Goal: Information Seeking & Learning: Learn about a topic

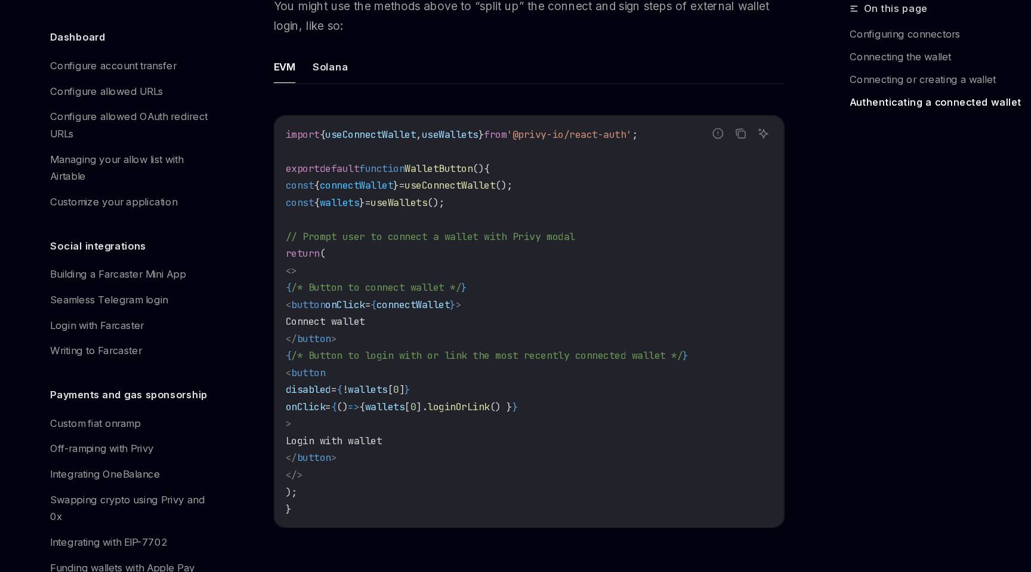
scroll to position [2657, 0]
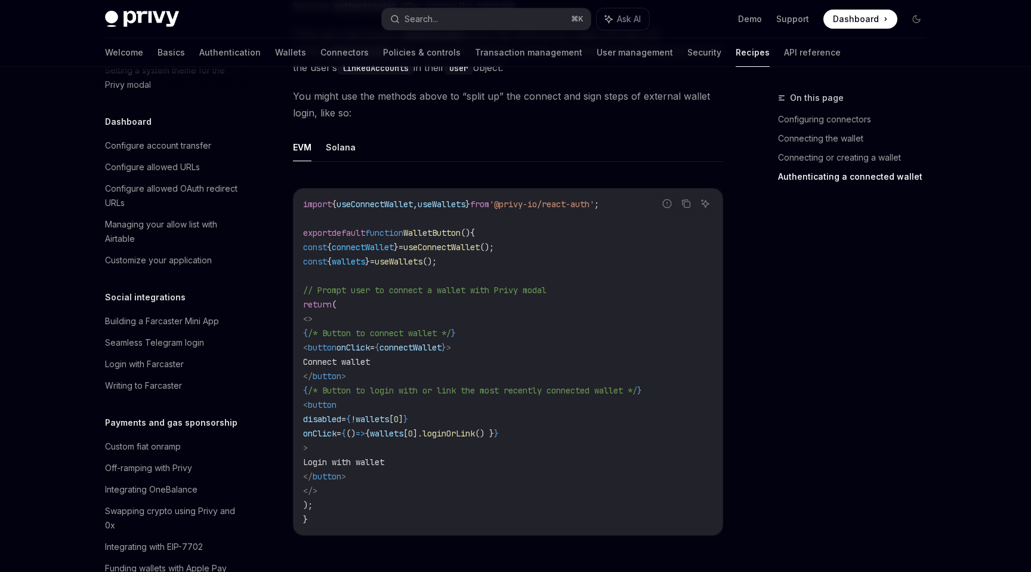
click at [475, 428] on span "loginOrLink" at bounding box center [449, 433] width 53 height 11
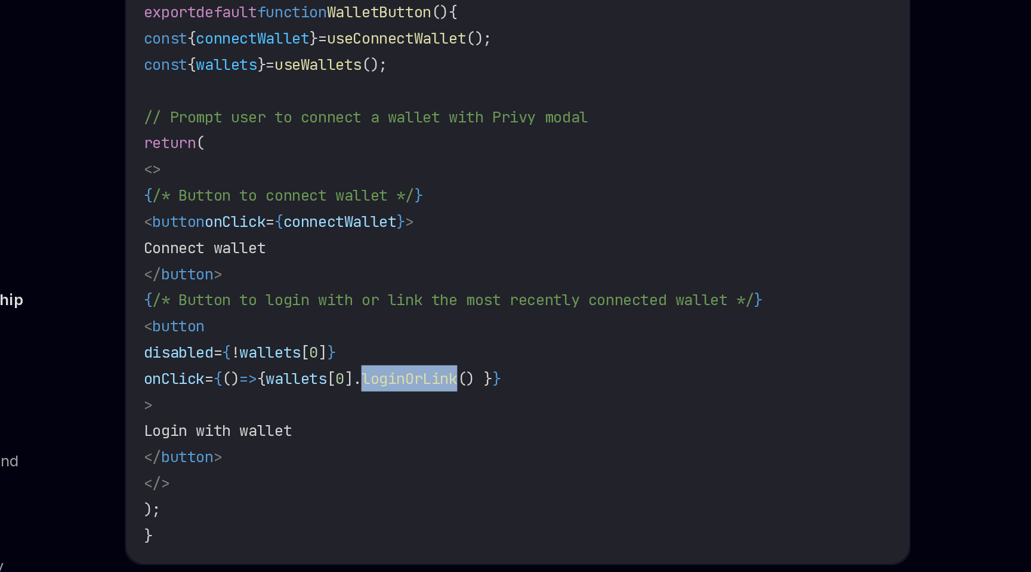
scroll to position [2638, 0]
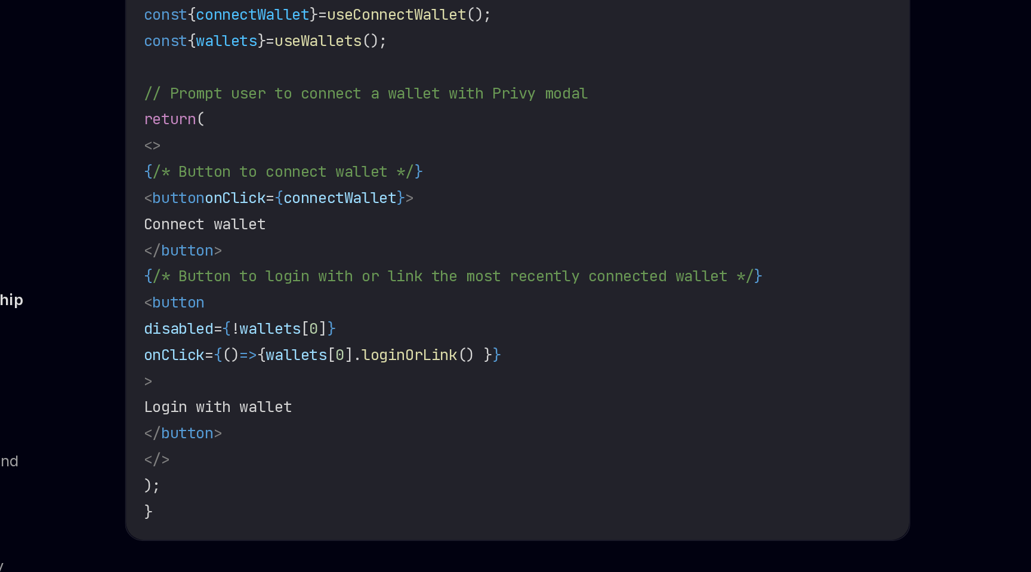
click at [475, 447] on span "loginOrLink" at bounding box center [449, 452] width 53 height 11
copy span "loginOrLink"
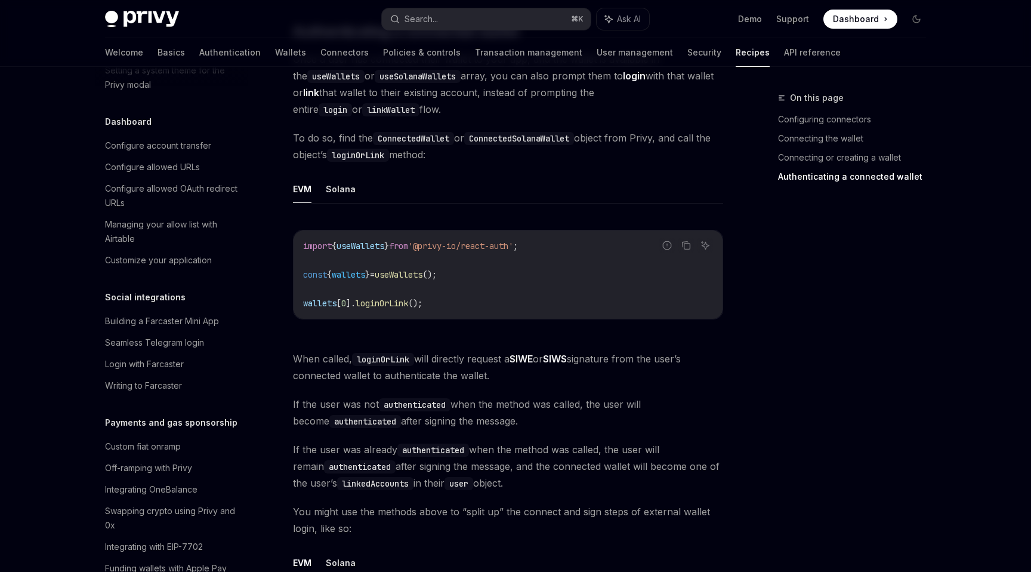
scroll to position [2241, 0]
click at [390, 299] on span "loginOrLink" at bounding box center [382, 304] width 53 height 11
copy span "loginOrLink"
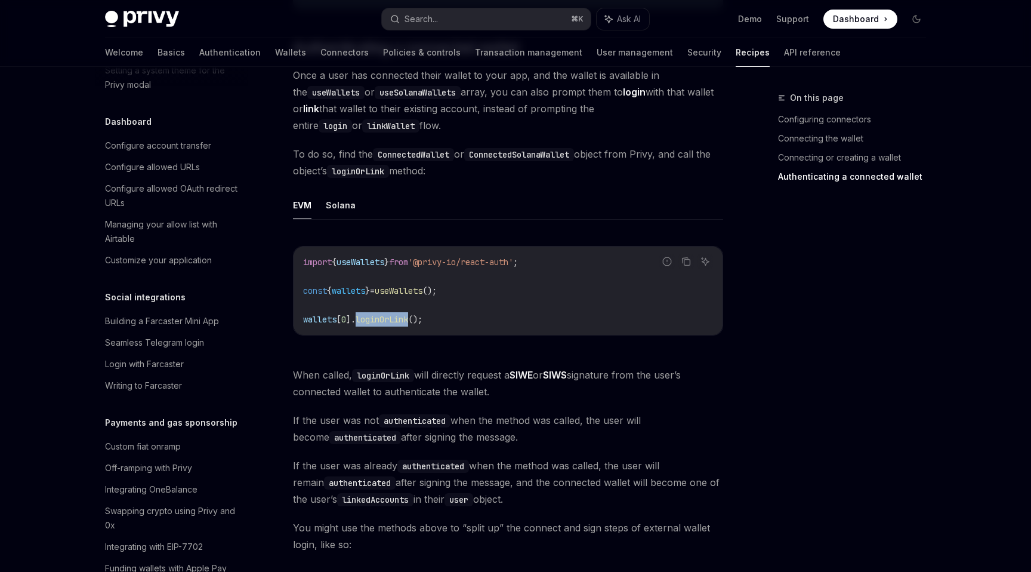
scroll to position [2216, 0]
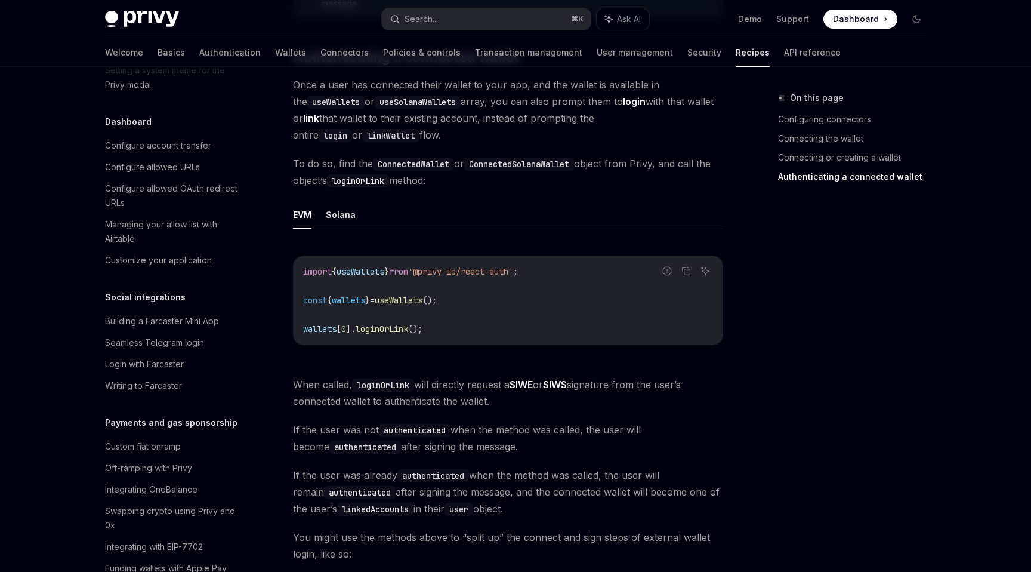
click at [440, 212] on div "EVM Solana Report incorrect code Copy Ask AI import { useWallets } from '@privy…" at bounding box center [508, 283] width 430 height 164
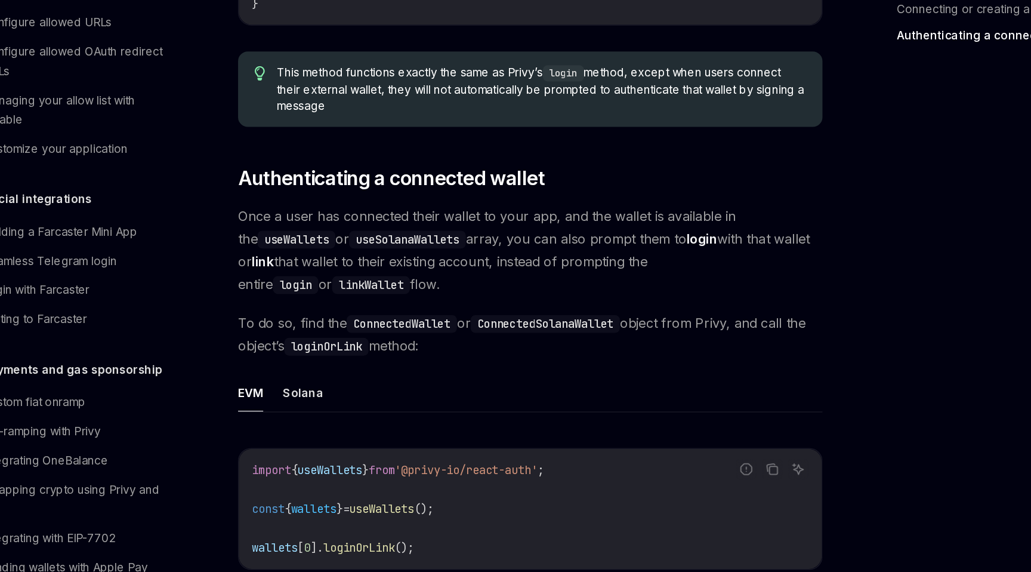
scroll to position [2049, 0]
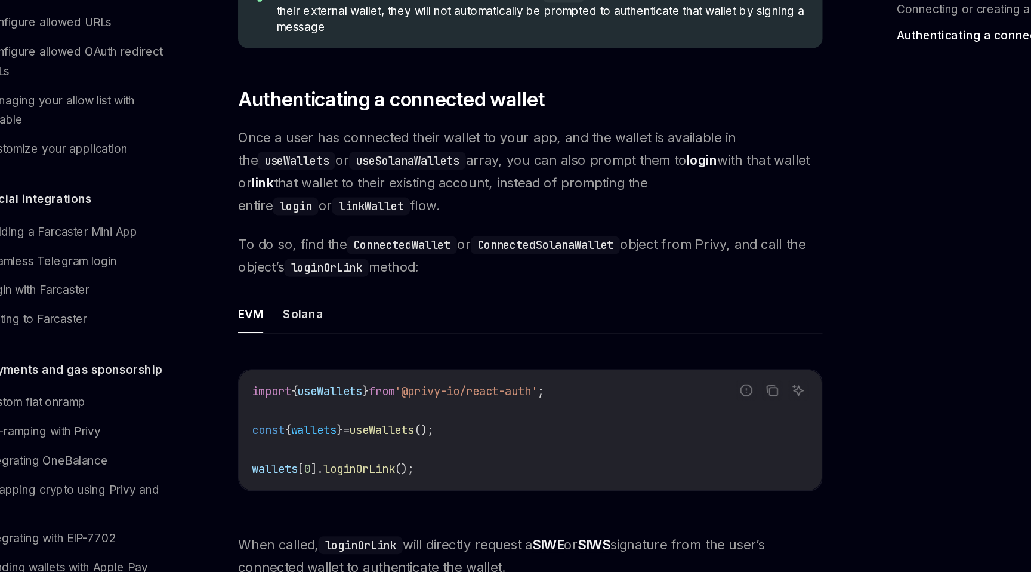
click at [362, 296] on code "linkWallet" at bounding box center [390, 302] width 57 height 13
copy code "linkWallet"
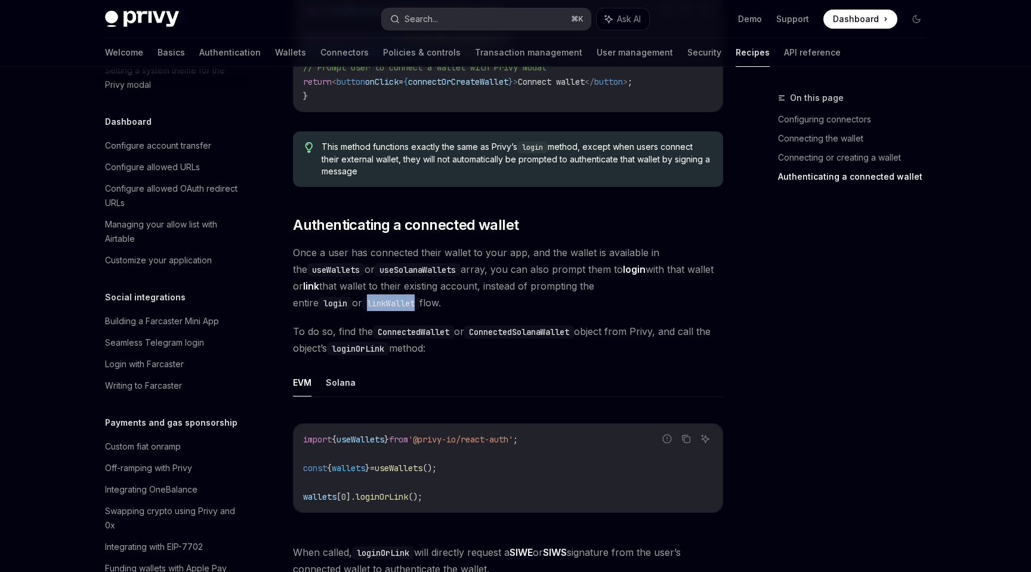
click at [453, 21] on button "Search... ⌘ K" at bounding box center [486, 18] width 209 height 21
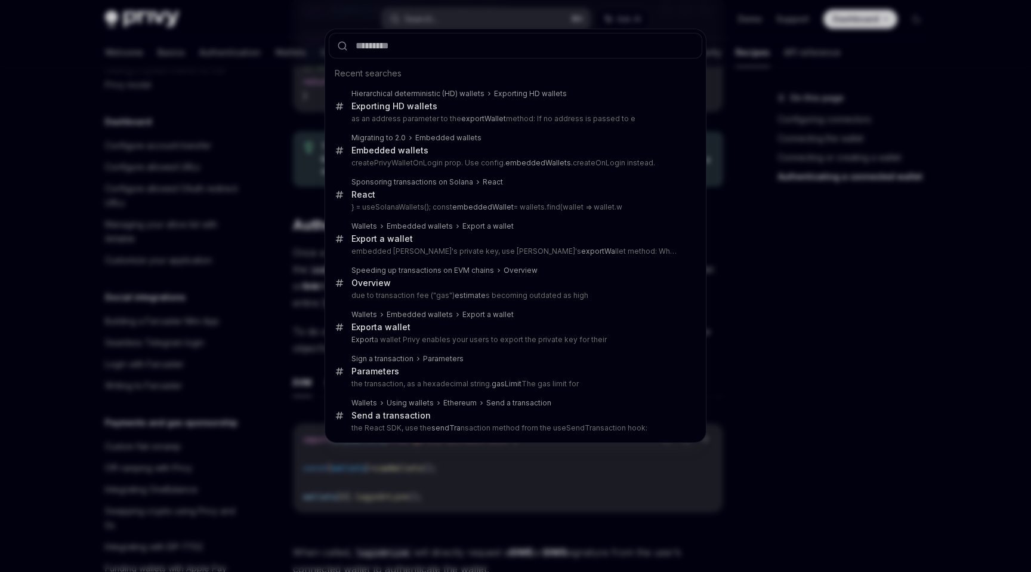
type input "**********"
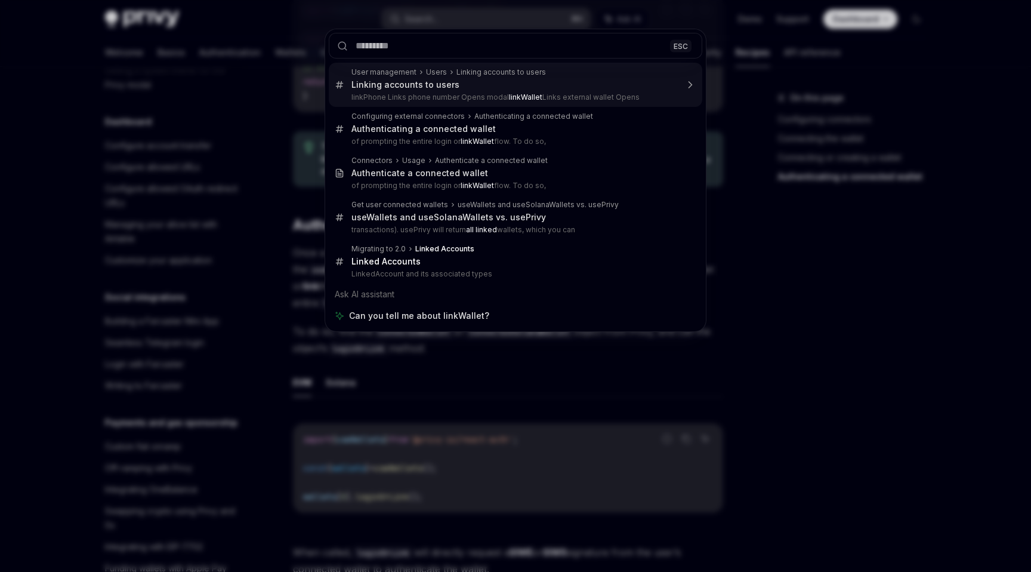
type textarea "*"
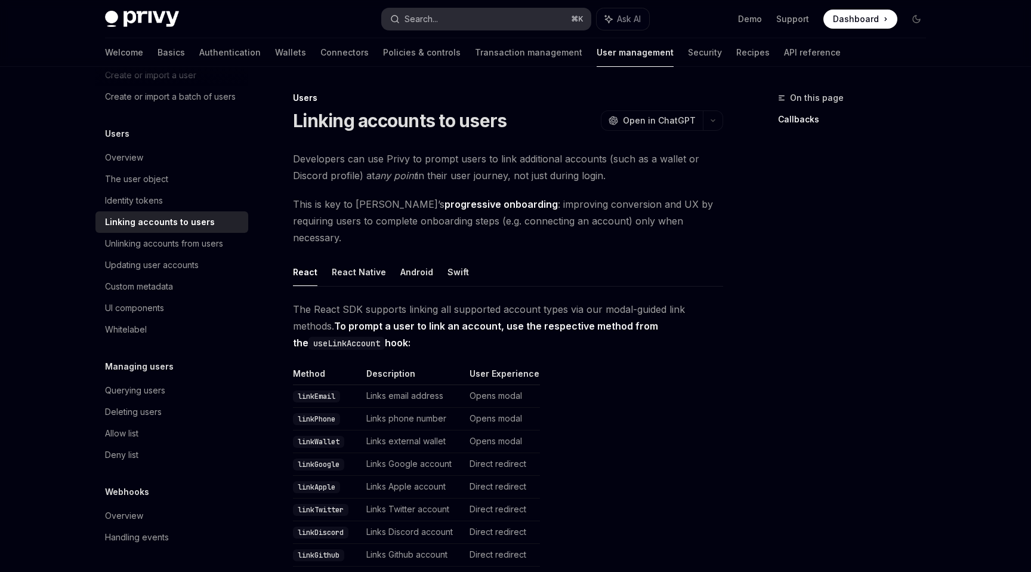
click at [469, 24] on button "Search... ⌘ K" at bounding box center [486, 18] width 209 height 21
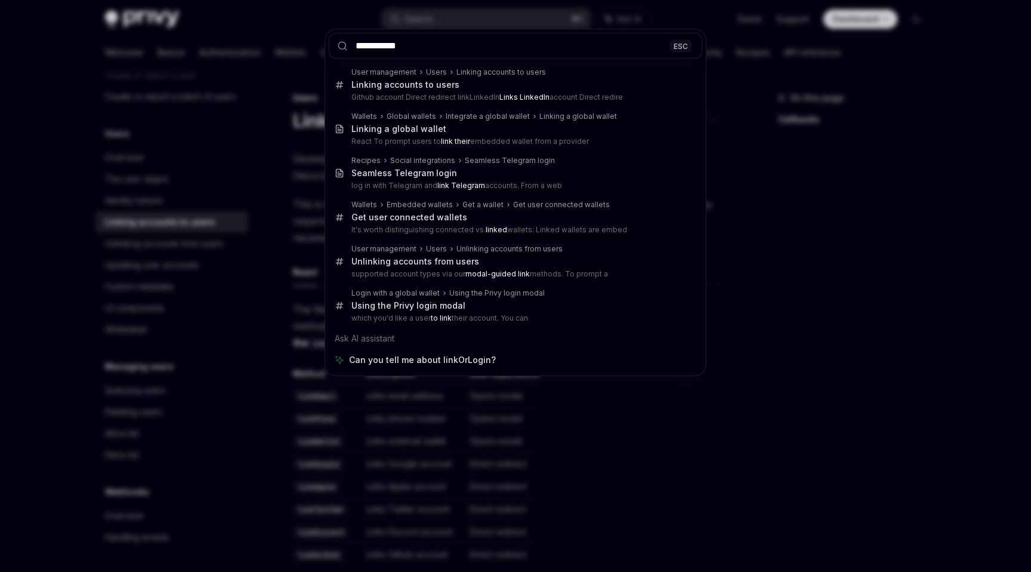
click at [383, 47] on input "**********" at bounding box center [516, 46] width 374 height 26
type input "**********"
click at [207, 196] on div "**********" at bounding box center [515, 286] width 1031 height 572
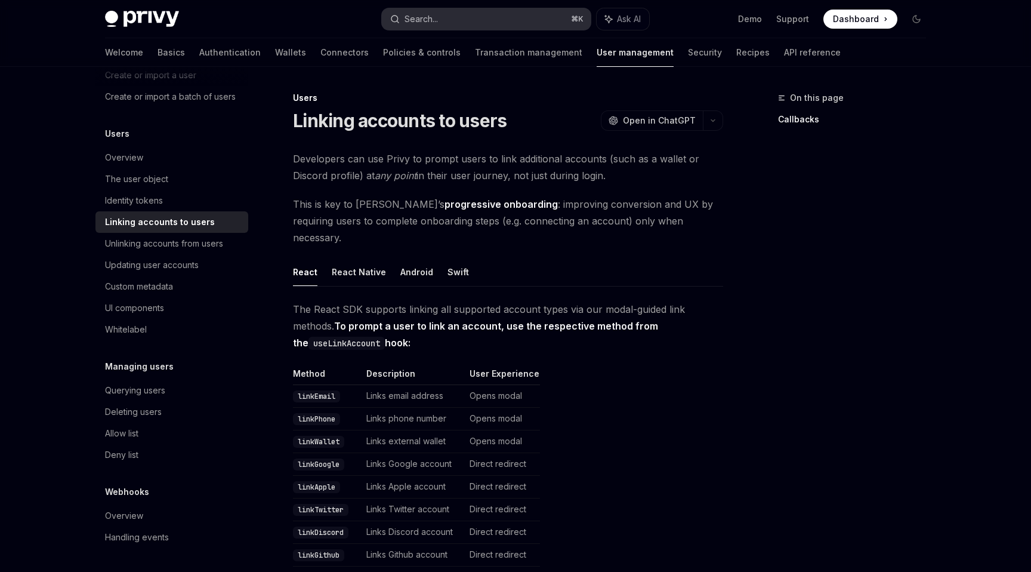
click at [432, 17] on div "Search..." at bounding box center [421, 19] width 33 height 14
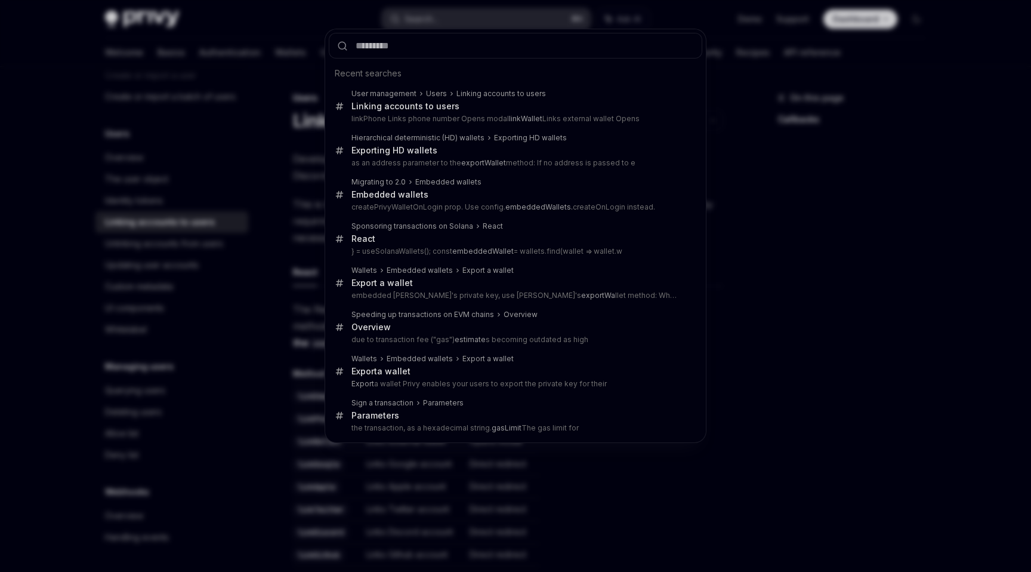
type input "**********"
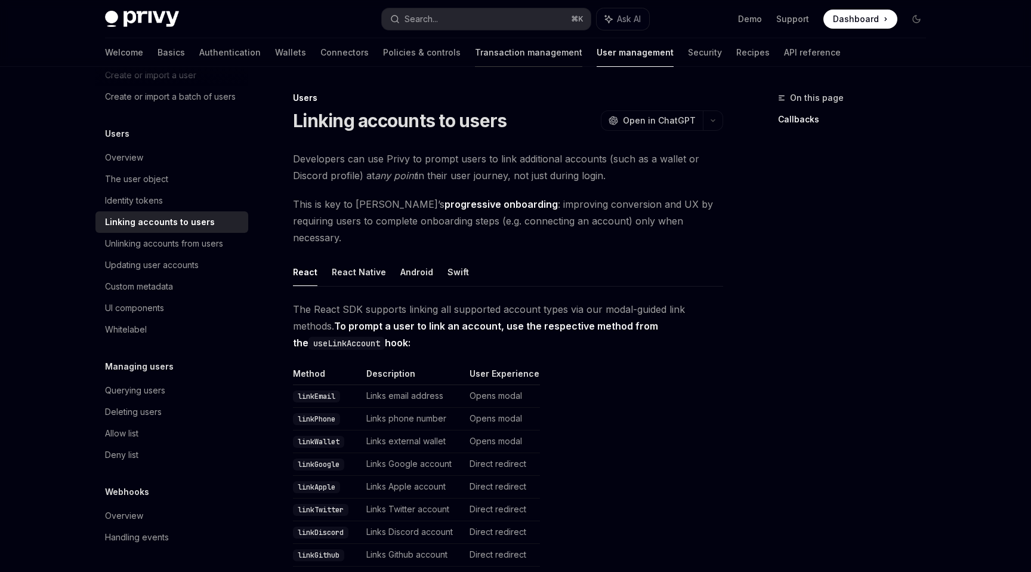
click at [475, 54] on link "Transaction management" at bounding box center [528, 52] width 107 height 29
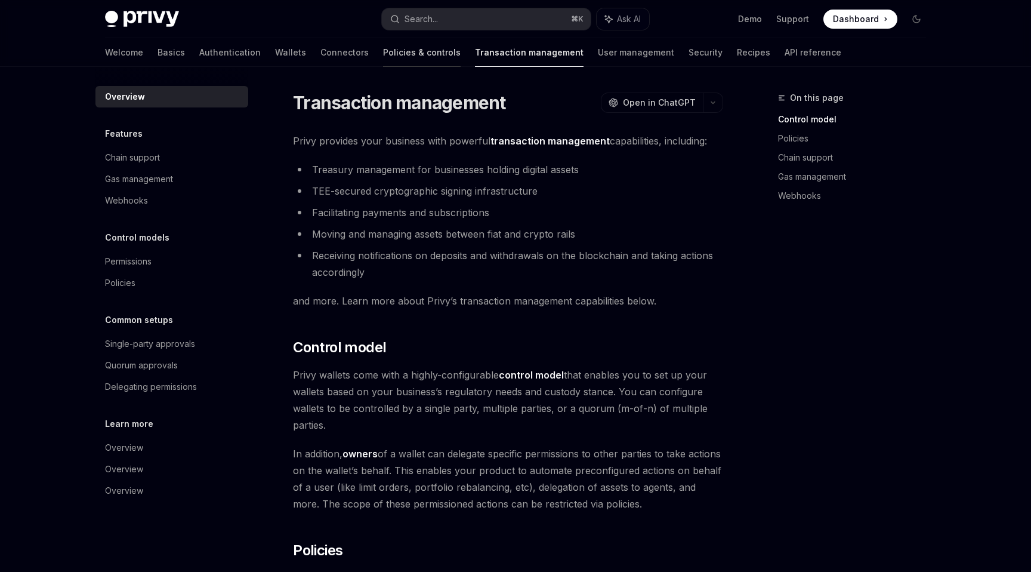
click at [383, 53] on link "Policies & controls" at bounding box center [422, 52] width 78 height 29
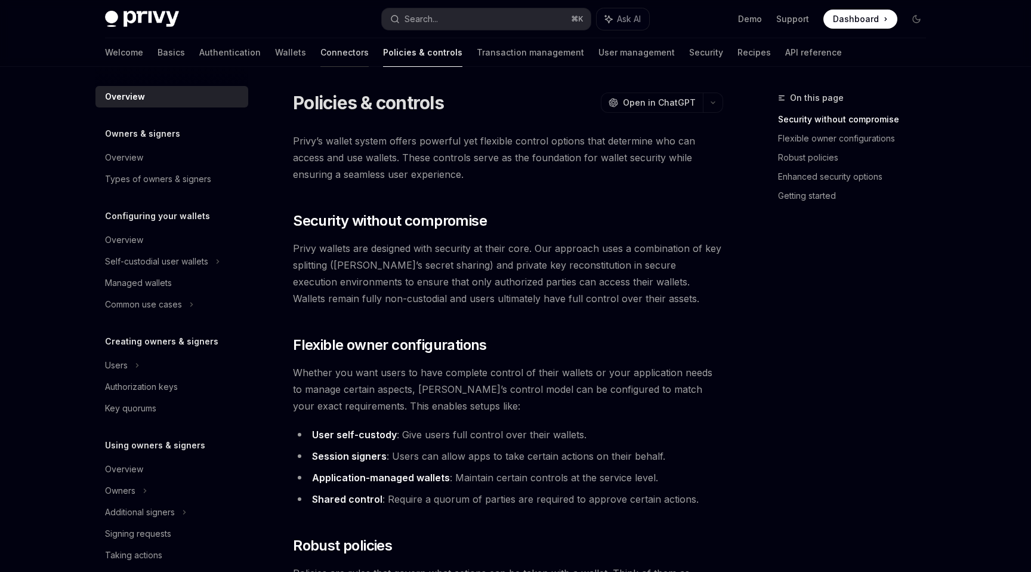
click at [321, 50] on link "Connectors" at bounding box center [345, 52] width 48 height 29
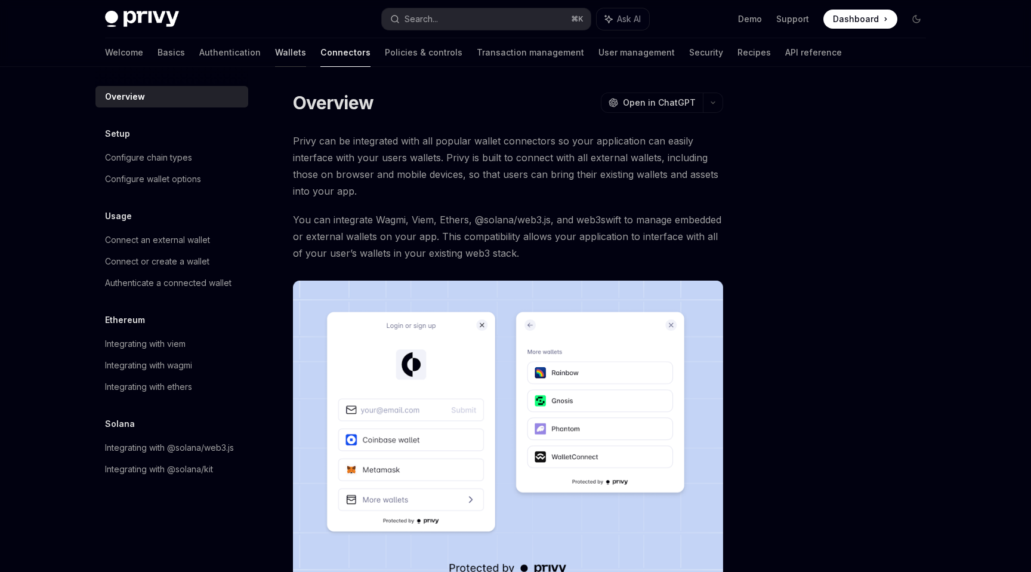
click at [275, 53] on link "Wallets" at bounding box center [290, 52] width 31 height 29
type textarea "*"
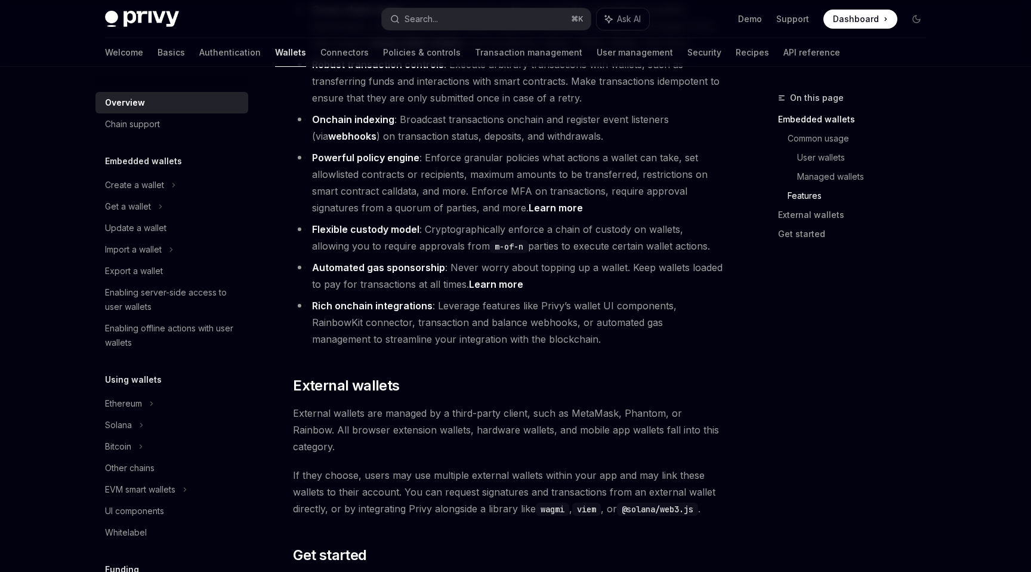
scroll to position [1514, 0]
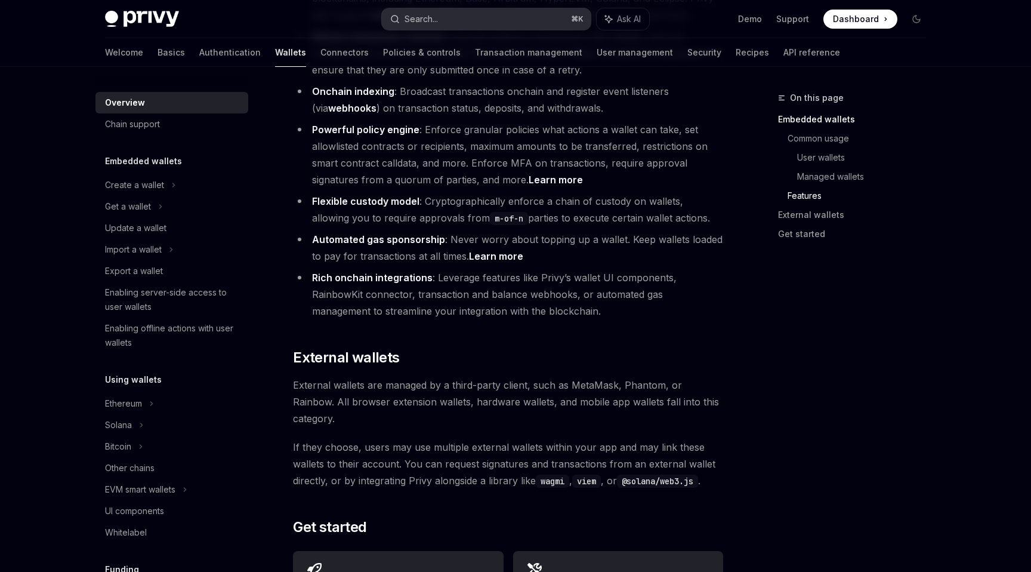
click at [495, 15] on button "Search... ⌘ K" at bounding box center [486, 18] width 209 height 21
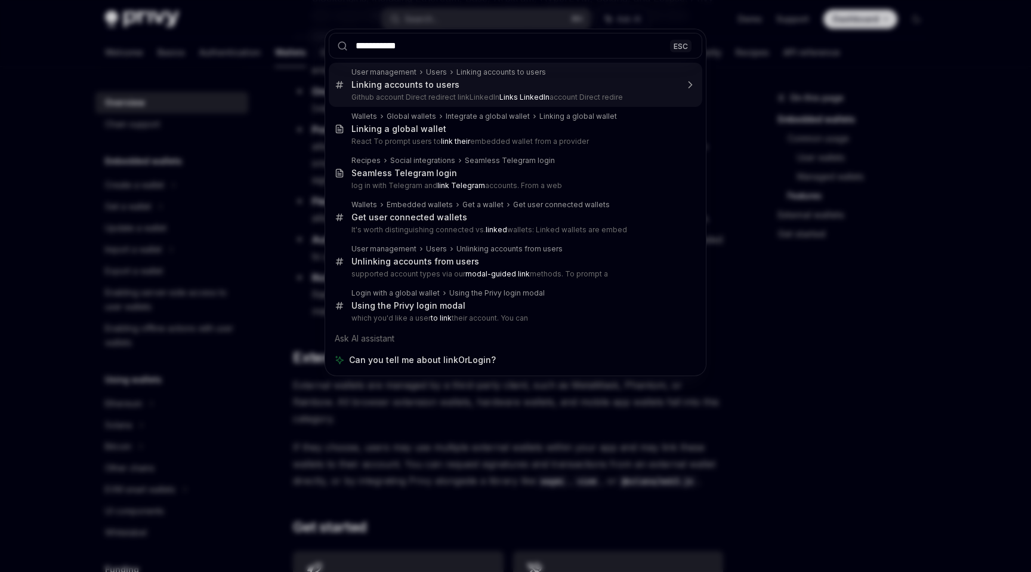
type input "**********"
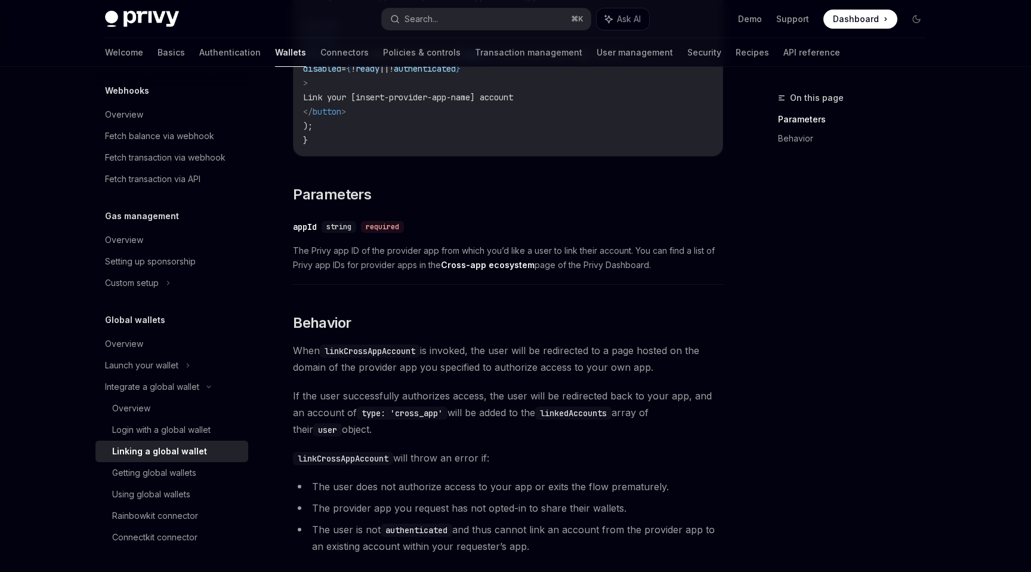
scroll to position [480, 0]
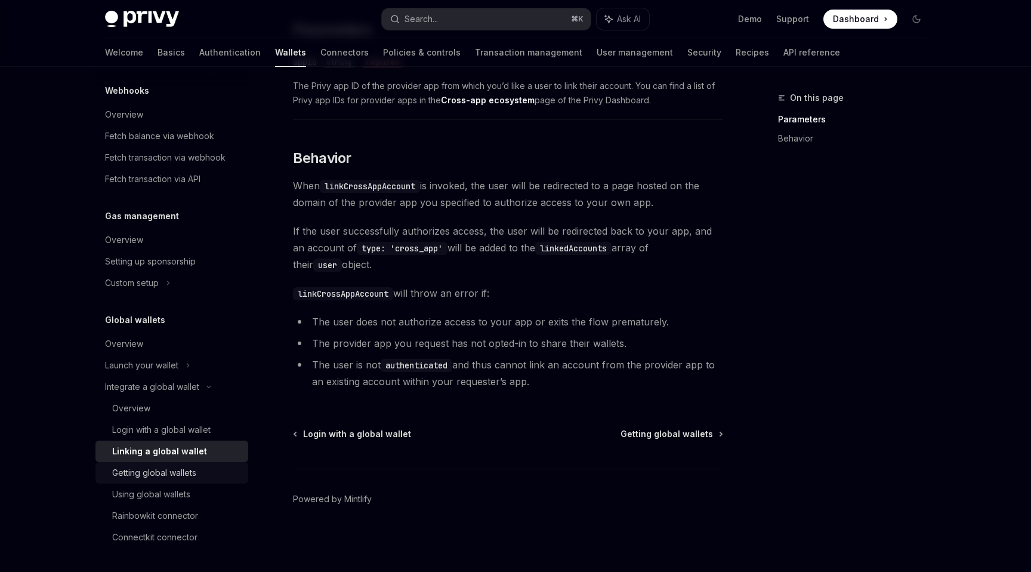
click at [182, 475] on div "Getting global wallets" at bounding box center [154, 473] width 84 height 14
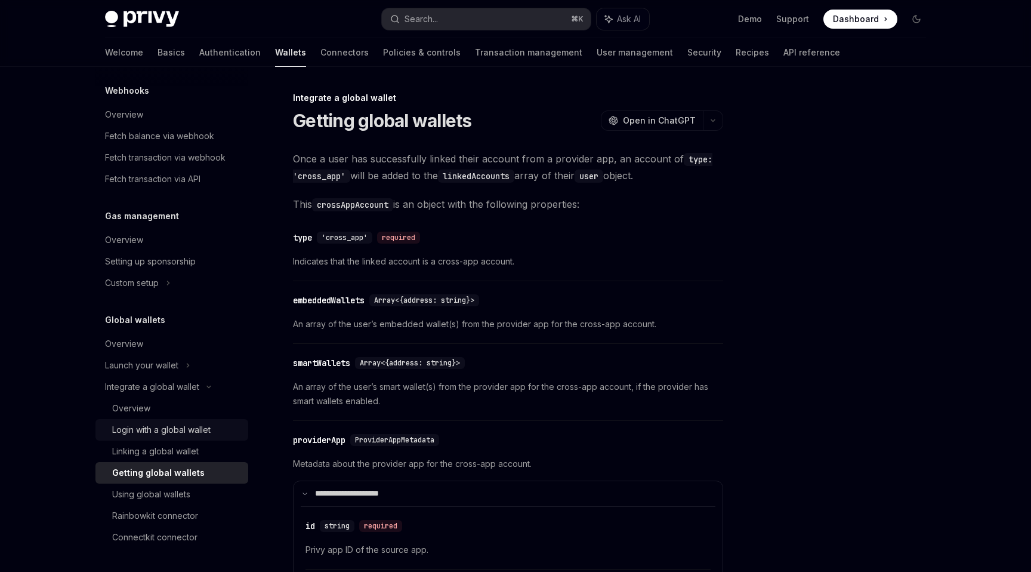
click at [190, 435] on div "Login with a global wallet" at bounding box center [161, 430] width 98 height 14
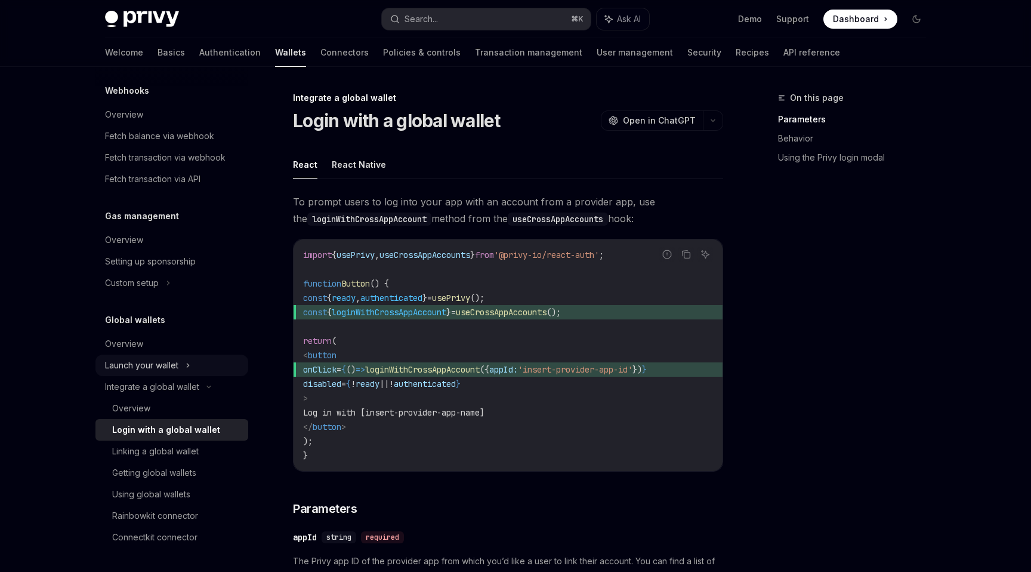
click at [172, 355] on div "Launch your wallet" at bounding box center [171, 365] width 153 height 21
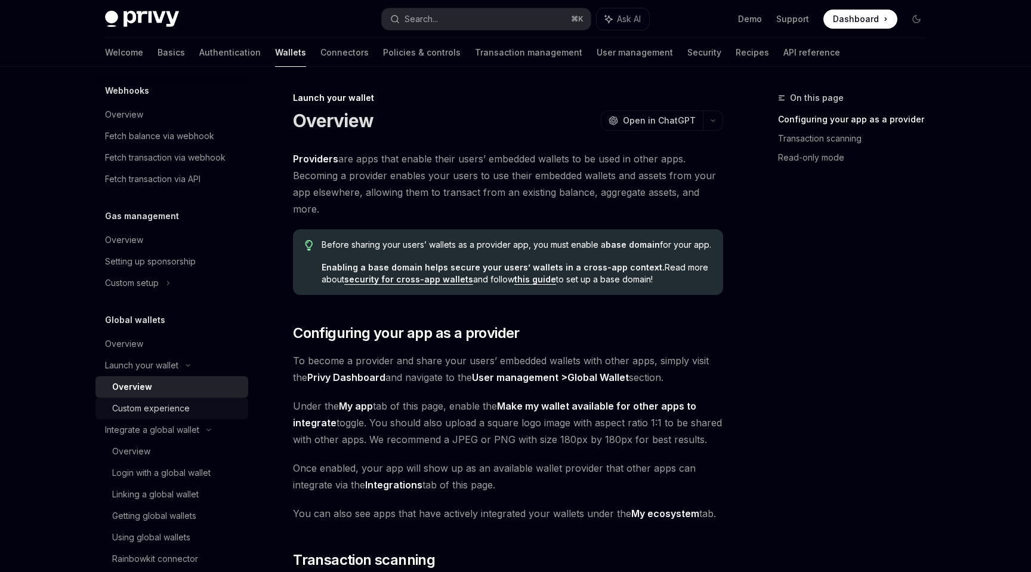
click at [148, 406] on div "Custom experience" at bounding box center [151, 408] width 78 height 14
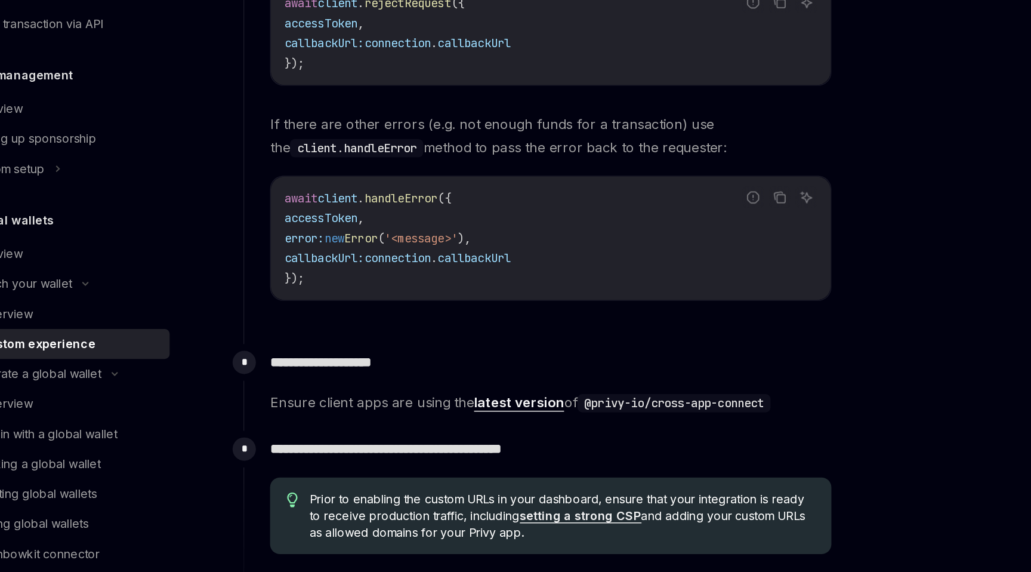
scroll to position [1918, 0]
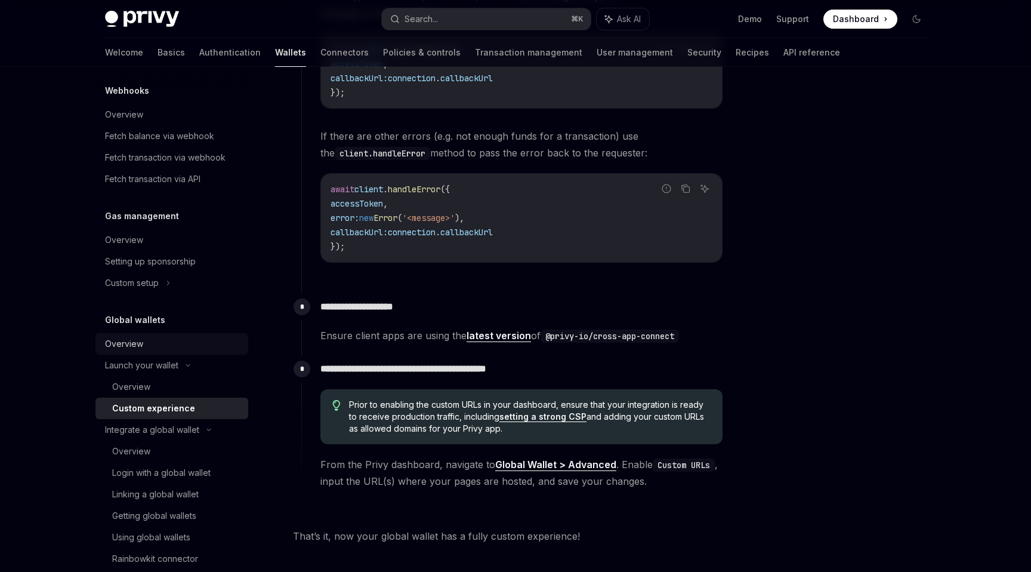
click at [175, 350] on div "Overview" at bounding box center [173, 344] width 136 height 14
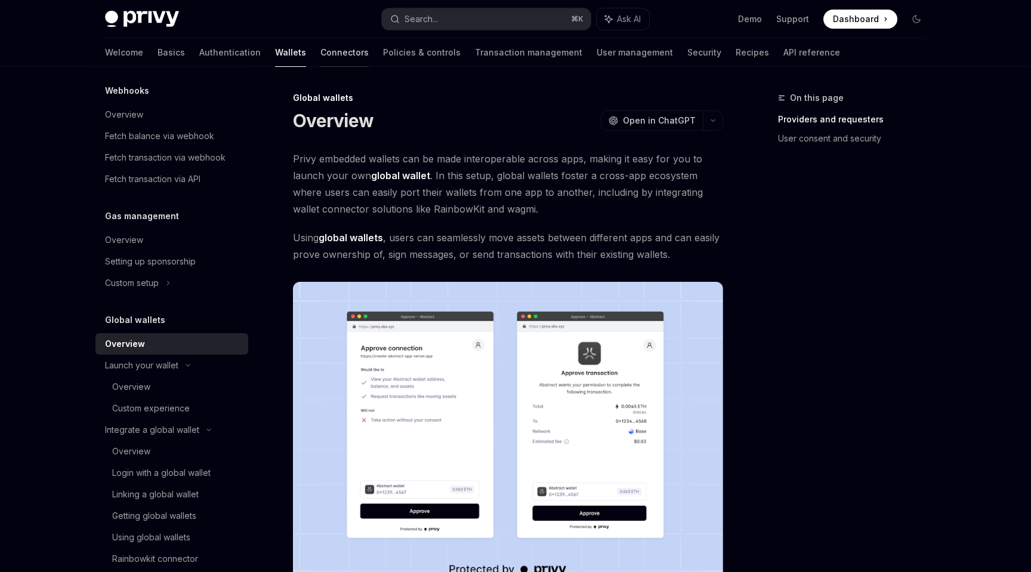
click at [321, 56] on link "Connectors" at bounding box center [345, 52] width 48 height 29
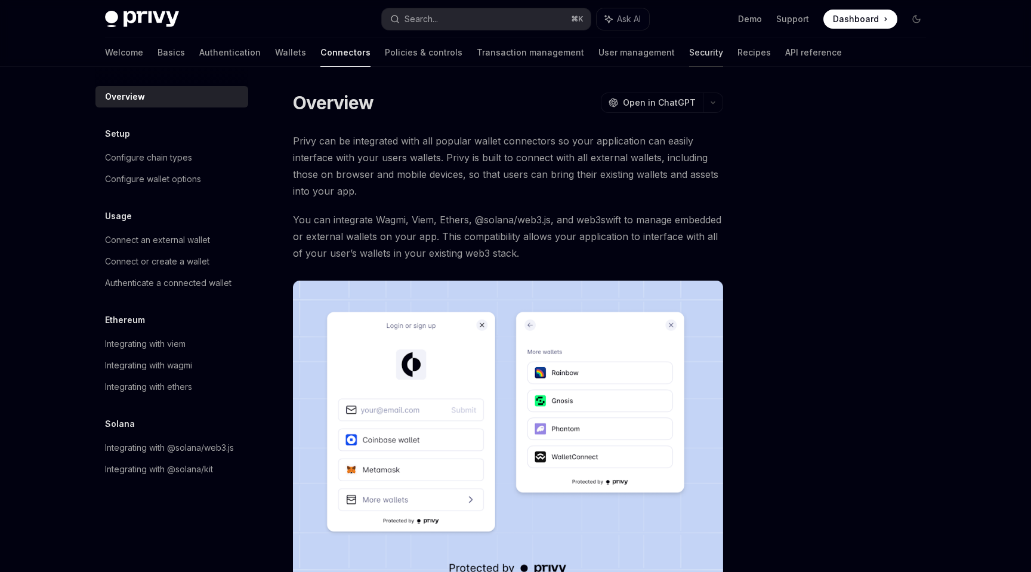
click at [689, 48] on link "Security" at bounding box center [706, 52] width 34 height 29
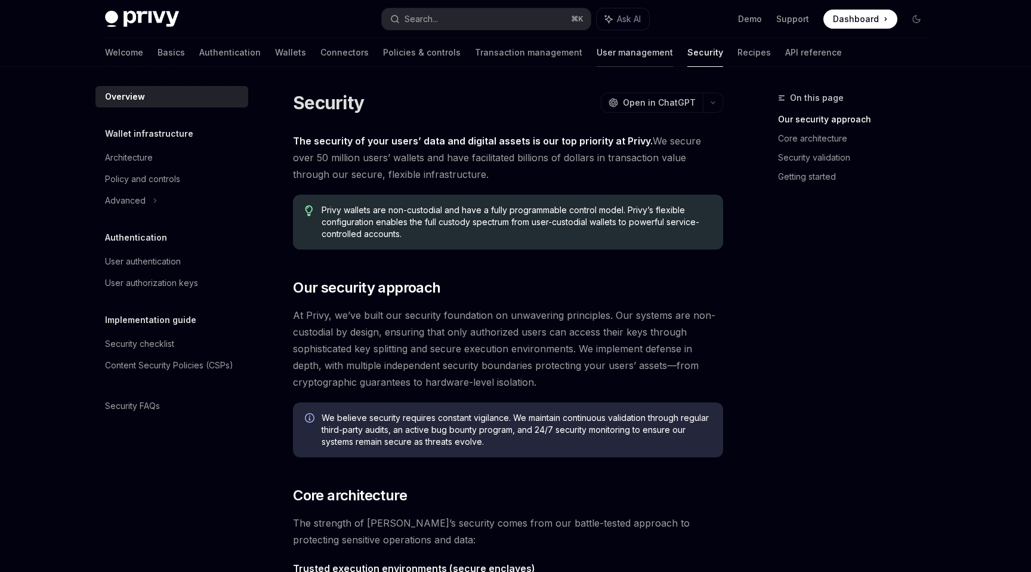
click at [597, 53] on link "User management" at bounding box center [635, 52] width 76 height 29
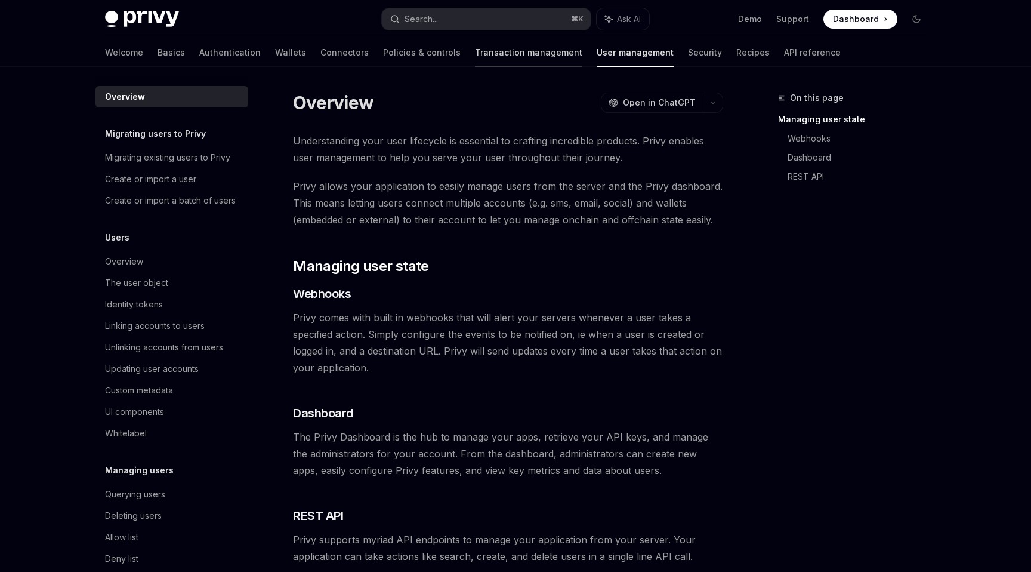
click at [475, 54] on link "Transaction management" at bounding box center [528, 52] width 107 height 29
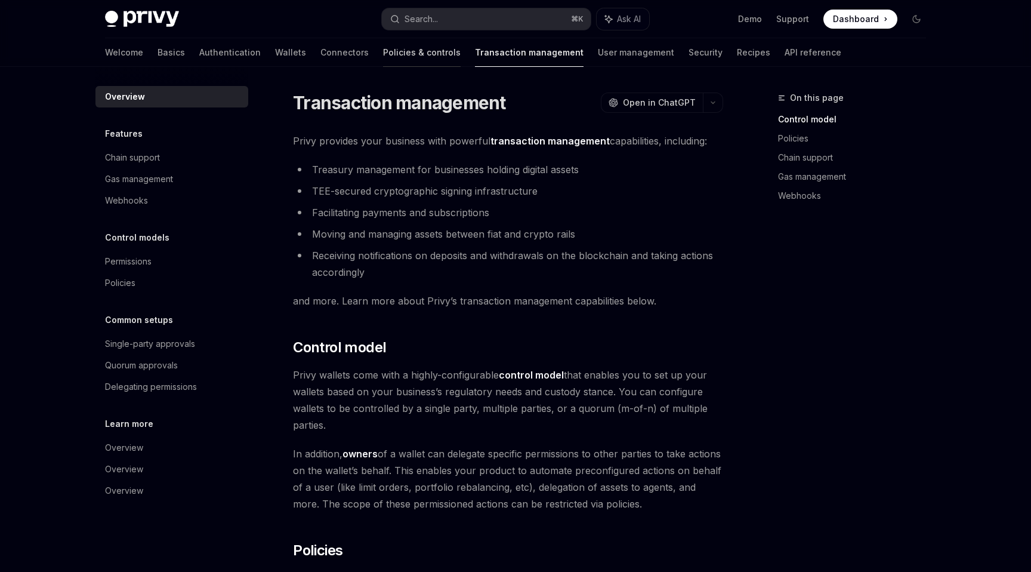
click at [388, 53] on link "Policies & controls" at bounding box center [422, 52] width 78 height 29
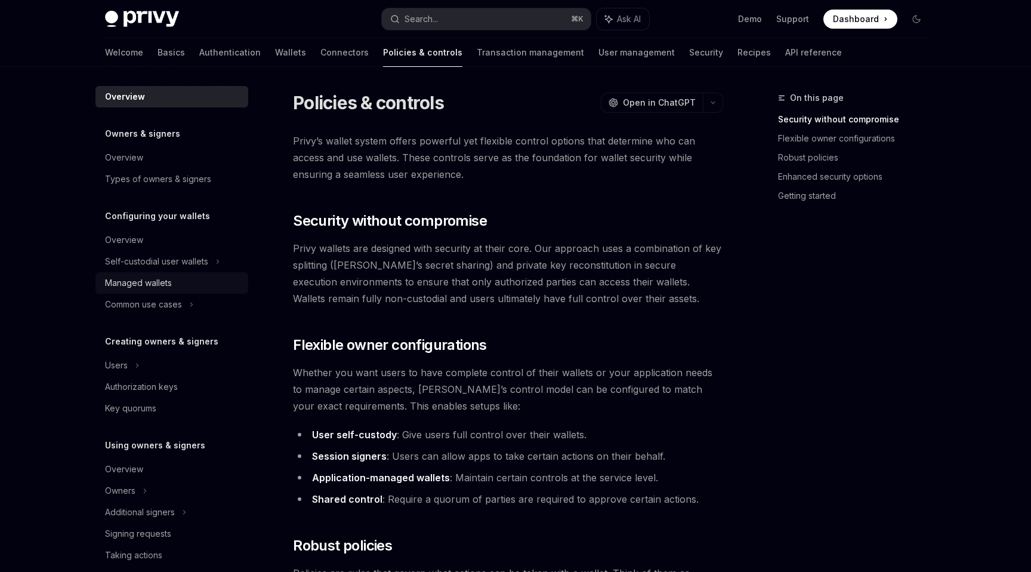
click at [160, 289] on div "Managed wallets" at bounding box center [138, 283] width 67 height 14
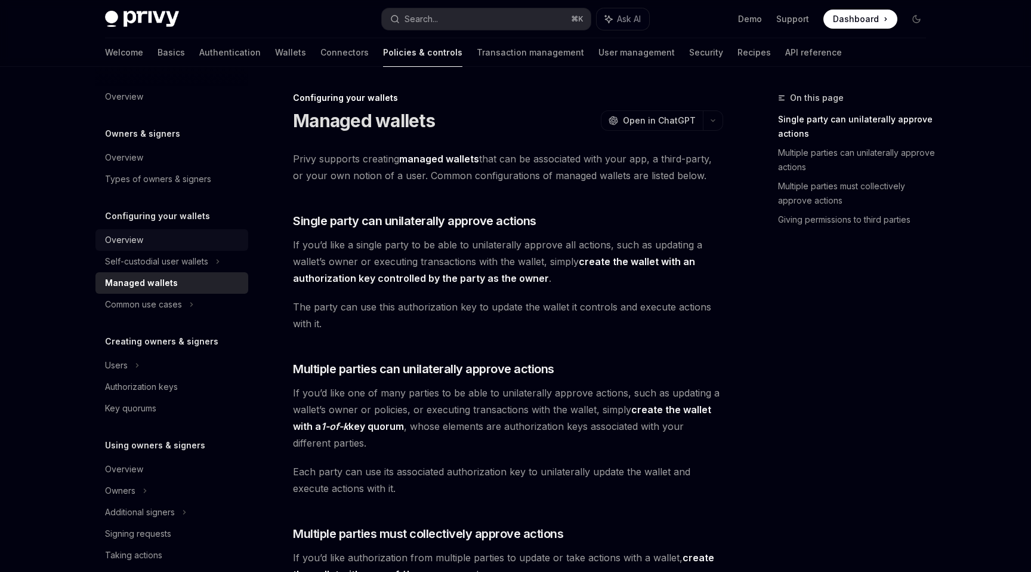
click at [191, 243] on div "Overview" at bounding box center [173, 240] width 136 height 14
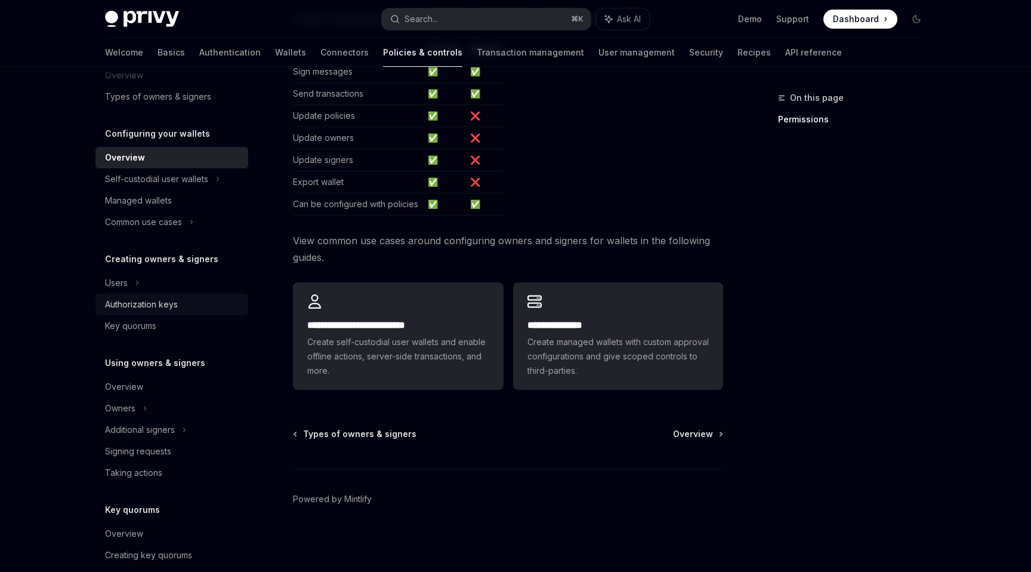
scroll to position [144, 0]
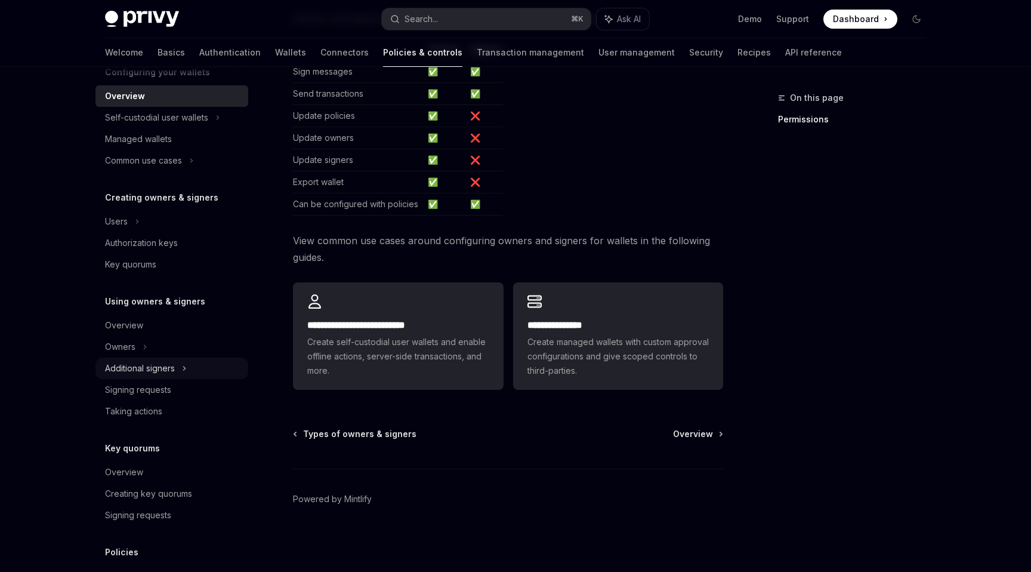
click at [205, 372] on div "Additional signers" at bounding box center [171, 368] width 153 height 21
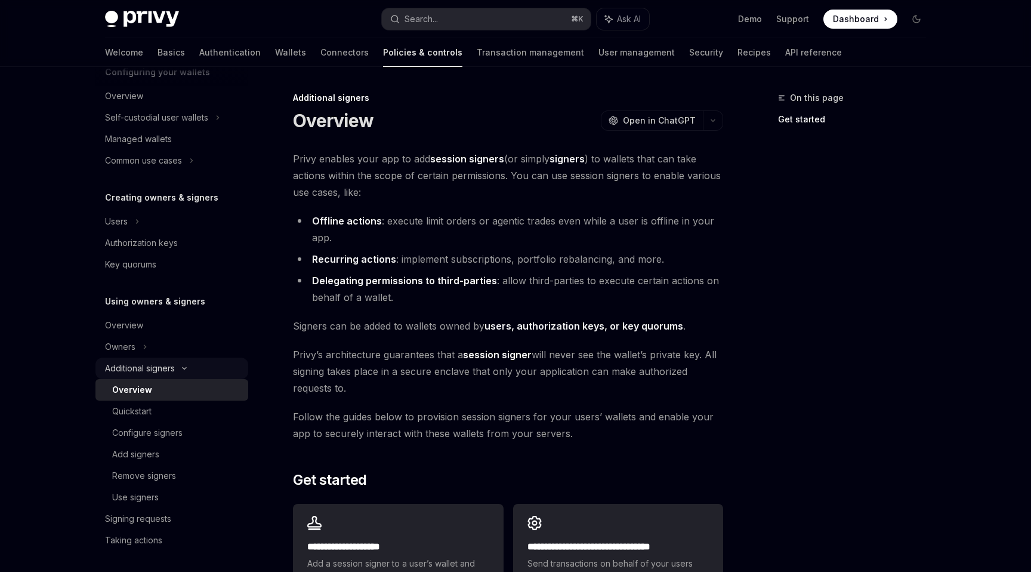
click at [189, 369] on icon at bounding box center [184, 368] width 14 height 5
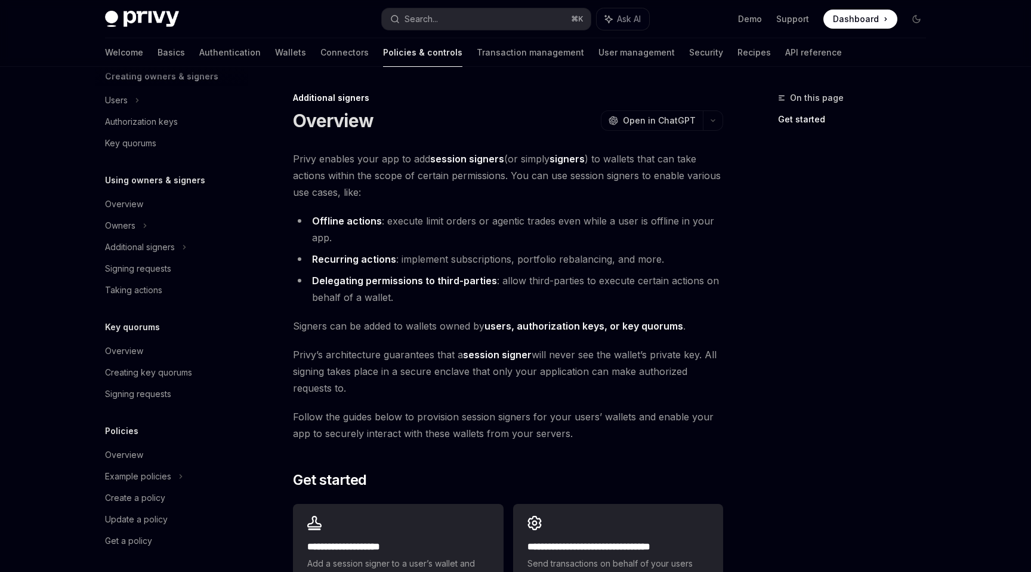
scroll to position [269, 0]
click at [199, 470] on div "Example policies" at bounding box center [171, 472] width 153 height 21
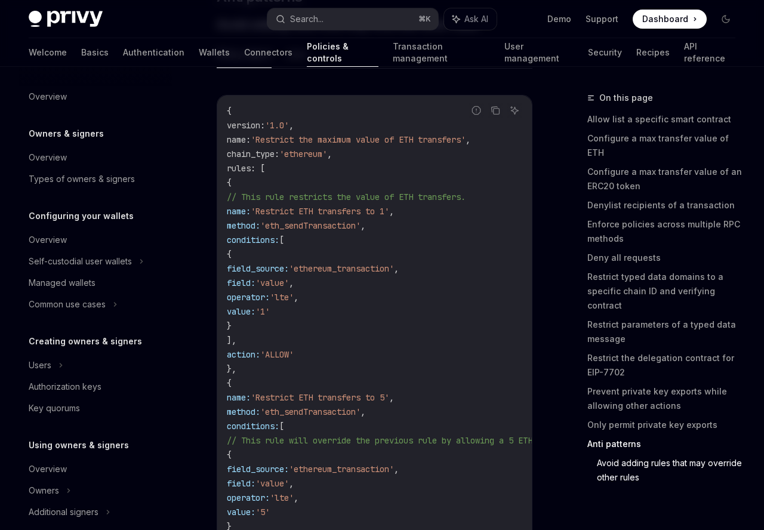
type textarea "*"
